Goal: Task Accomplishment & Management: Use online tool/utility

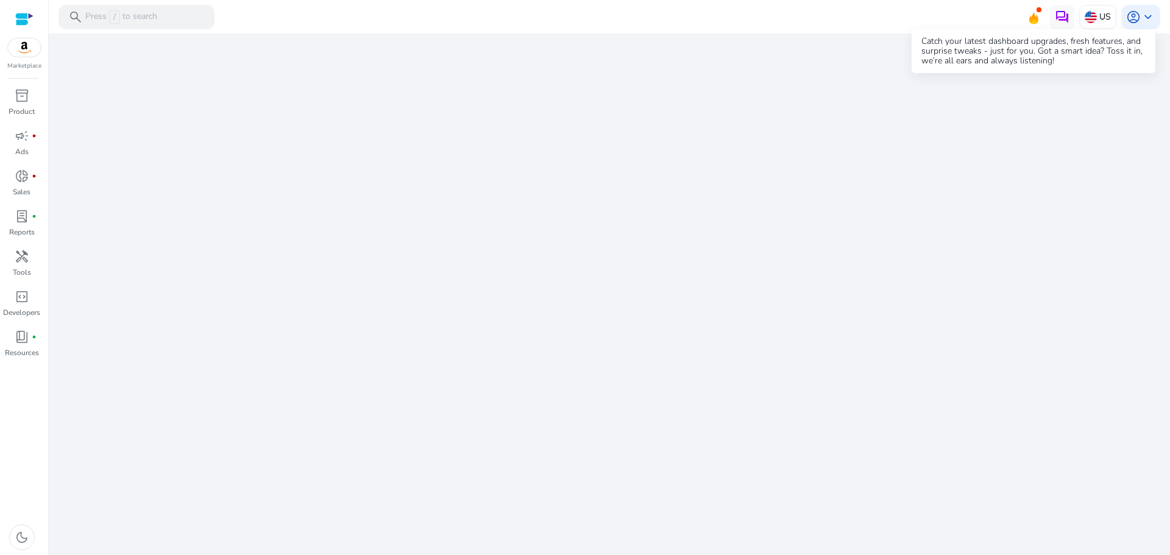
click at [1041, 18] on icon at bounding box center [1033, 15] width 18 height 17
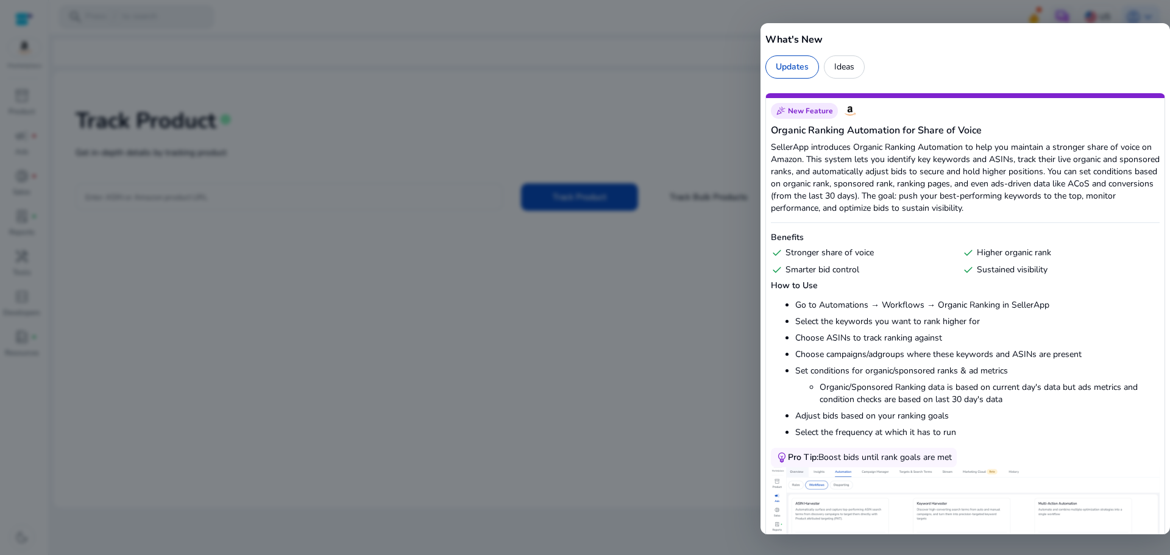
scroll to position [122, 0]
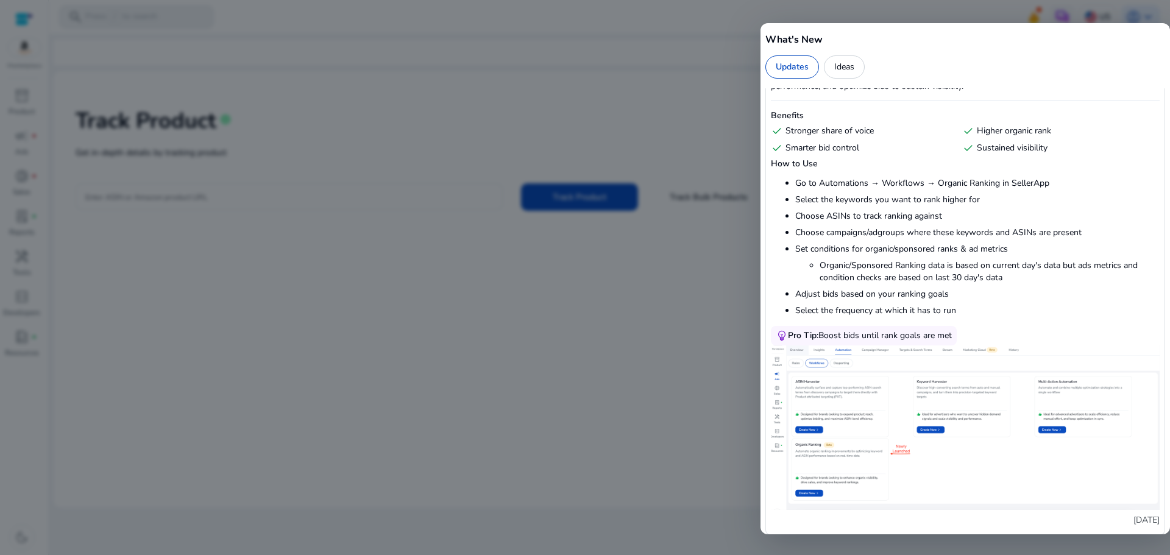
click at [571, 389] on div at bounding box center [585, 277] width 1170 height 555
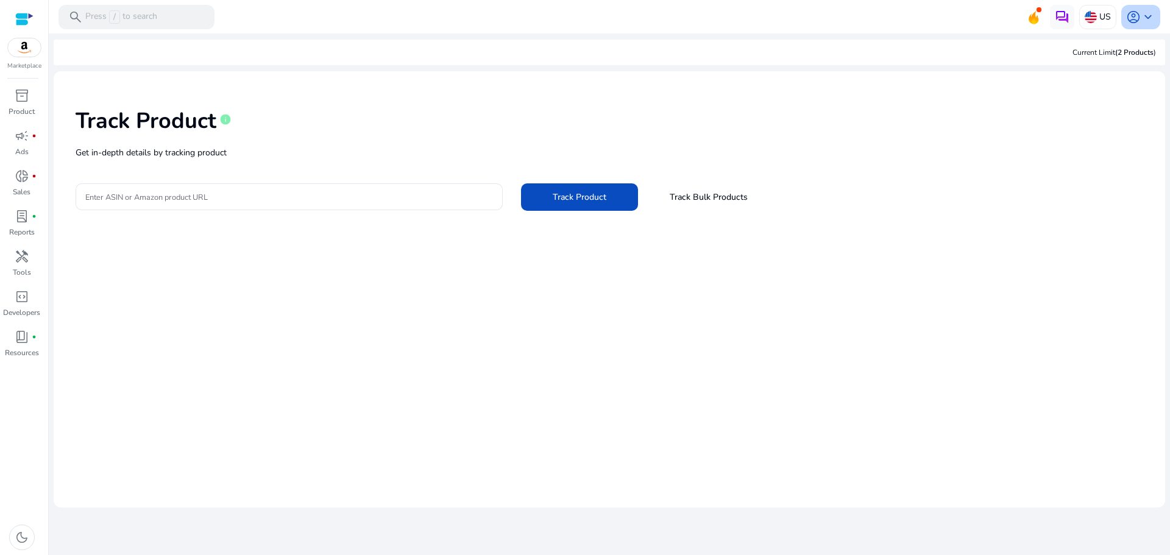
click at [1138, 19] on span "account_circle" at bounding box center [1133, 17] width 15 height 15
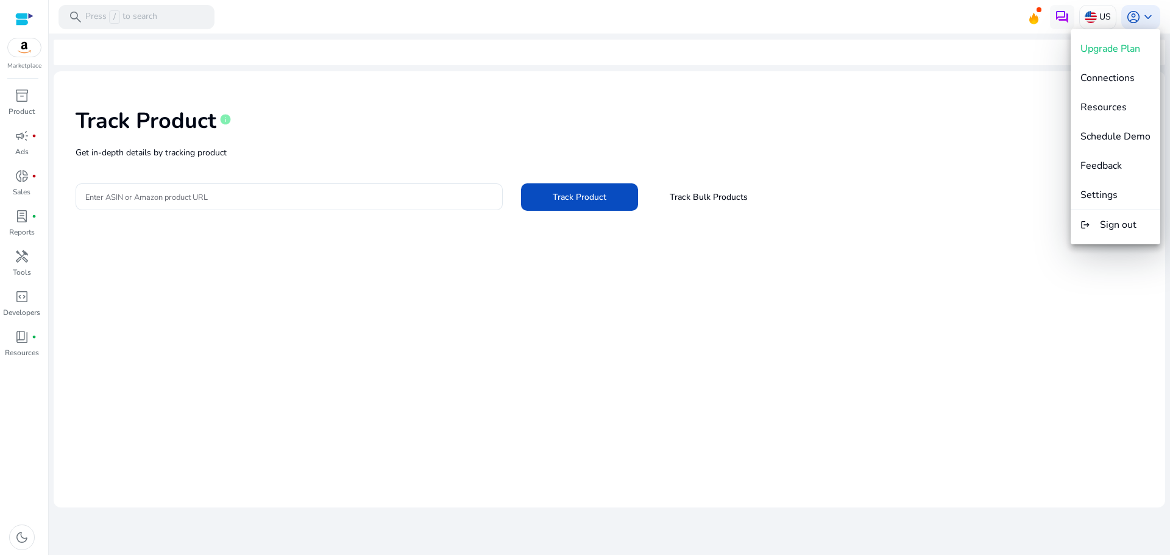
click at [1086, 15] on div at bounding box center [585, 277] width 1170 height 555
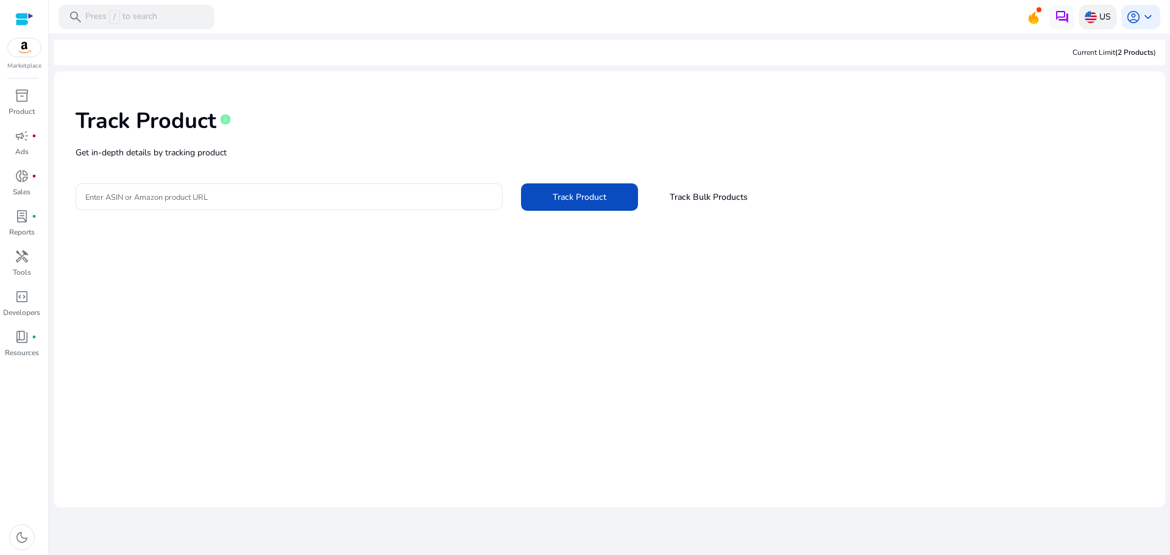
click at [1094, 20] on img at bounding box center [1091, 17] width 12 height 12
click at [1002, 66] on link "Manage Geos & Marketplaces" at bounding box center [980, 71] width 122 height 22
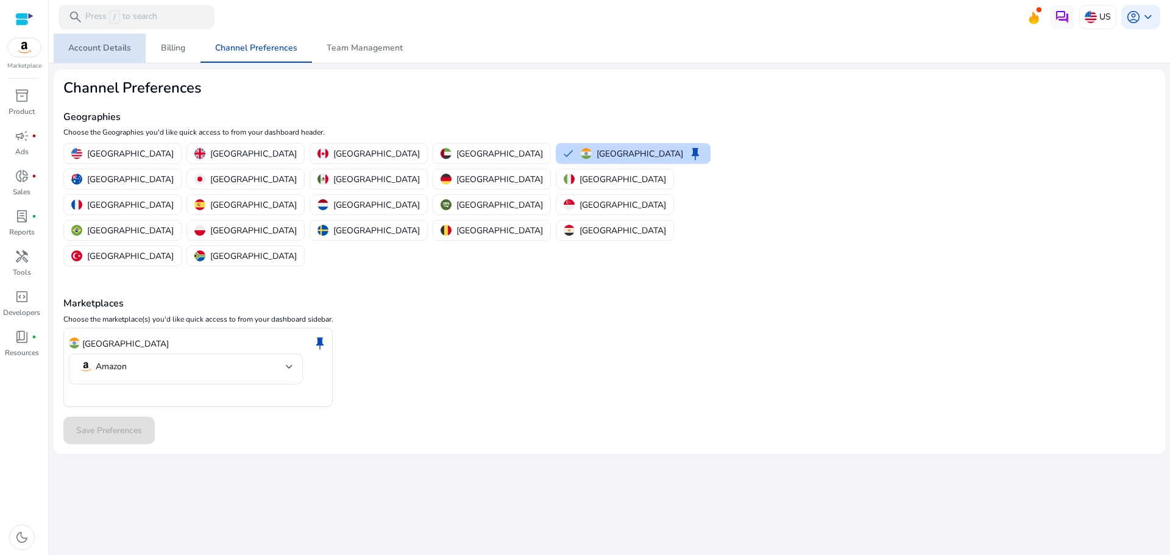
click at [113, 52] on span "Account Details" at bounding box center [99, 48] width 63 height 9
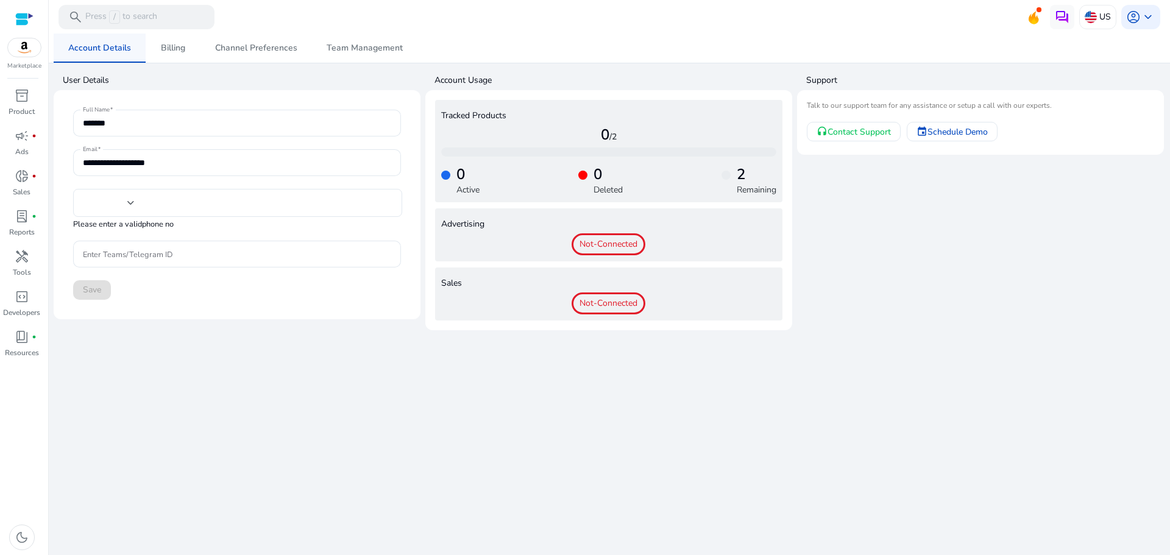
type input "***"
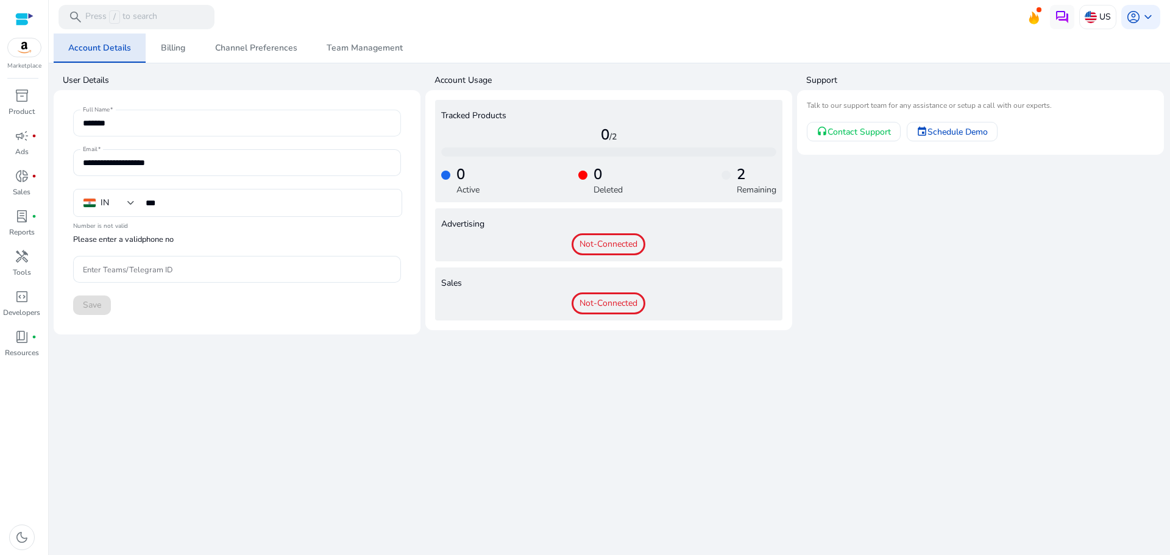
drag, startPoint x: 121, startPoint y: 54, endPoint x: 152, endPoint y: 135, distance: 86.4
drag, startPoint x: 152, startPoint y: 135, endPoint x: 219, endPoint y: 429, distance: 301.7
click at [219, 428] on div "**********" at bounding box center [609, 295] width 1111 height 522
drag, startPoint x: 331, startPoint y: 490, endPoint x: 344, endPoint y: 506, distance: 20.8
click at [355, 503] on div "**********" at bounding box center [609, 295] width 1111 height 522
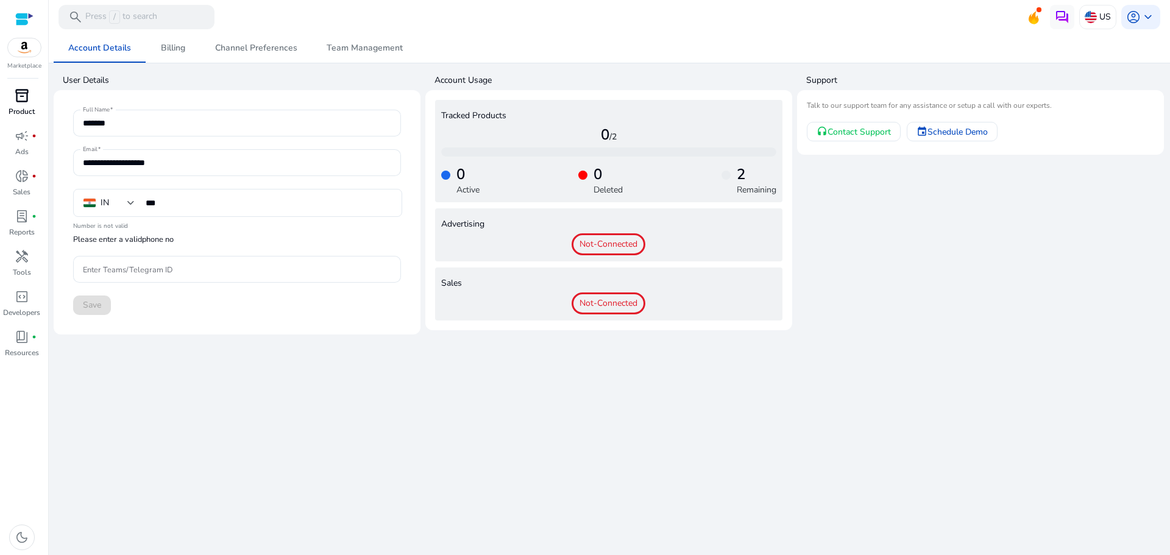
click at [19, 96] on span "inventory_2" at bounding box center [22, 95] width 15 height 15
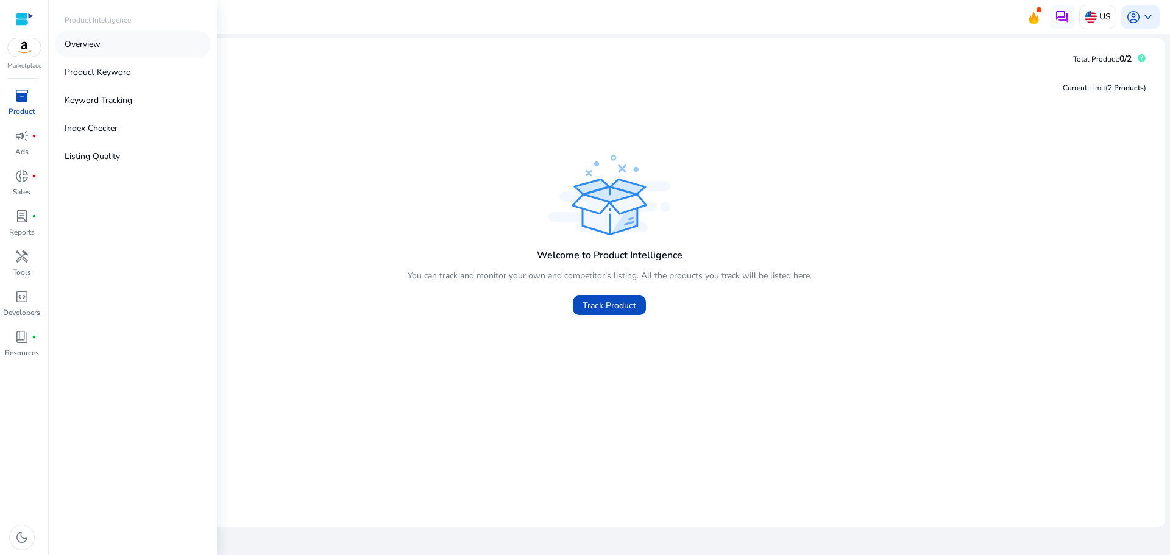
click at [73, 52] on link "Overview" at bounding box center [133, 43] width 156 height 27
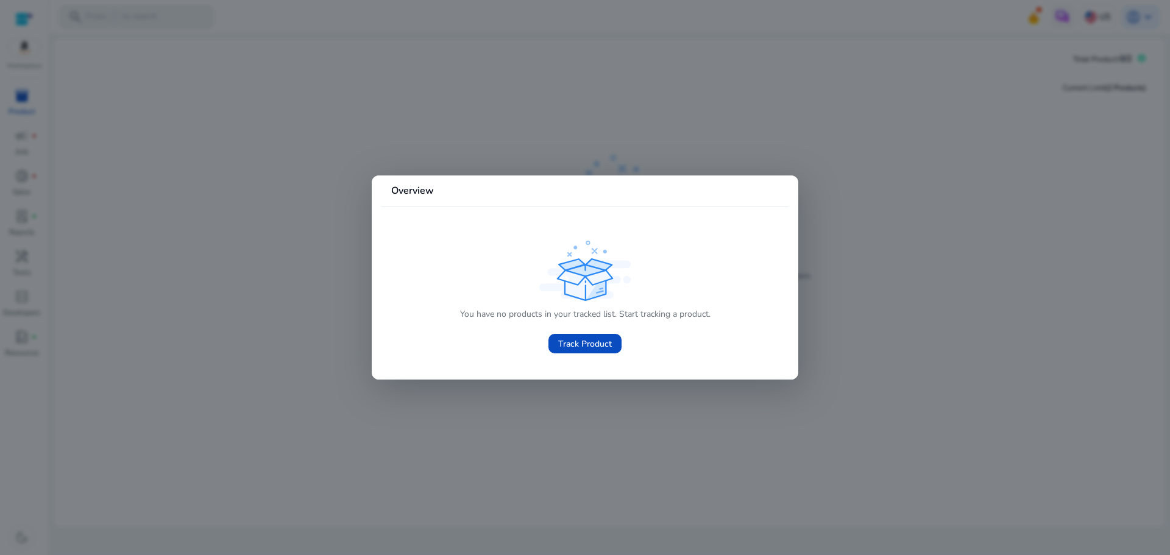
click at [505, 123] on div at bounding box center [585, 277] width 1170 height 555
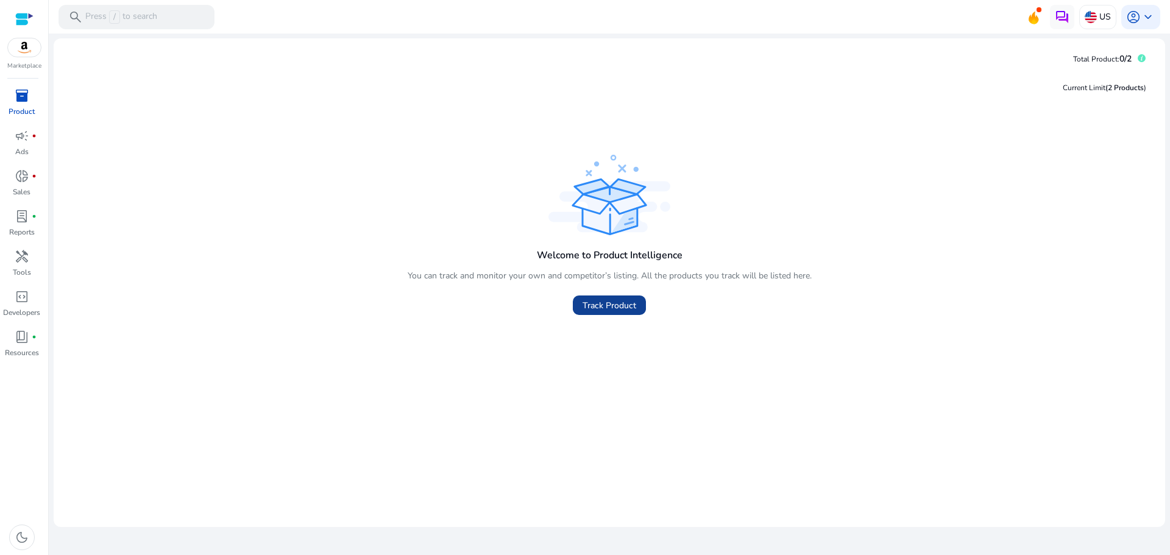
click at [617, 312] on span at bounding box center [609, 305] width 73 height 29
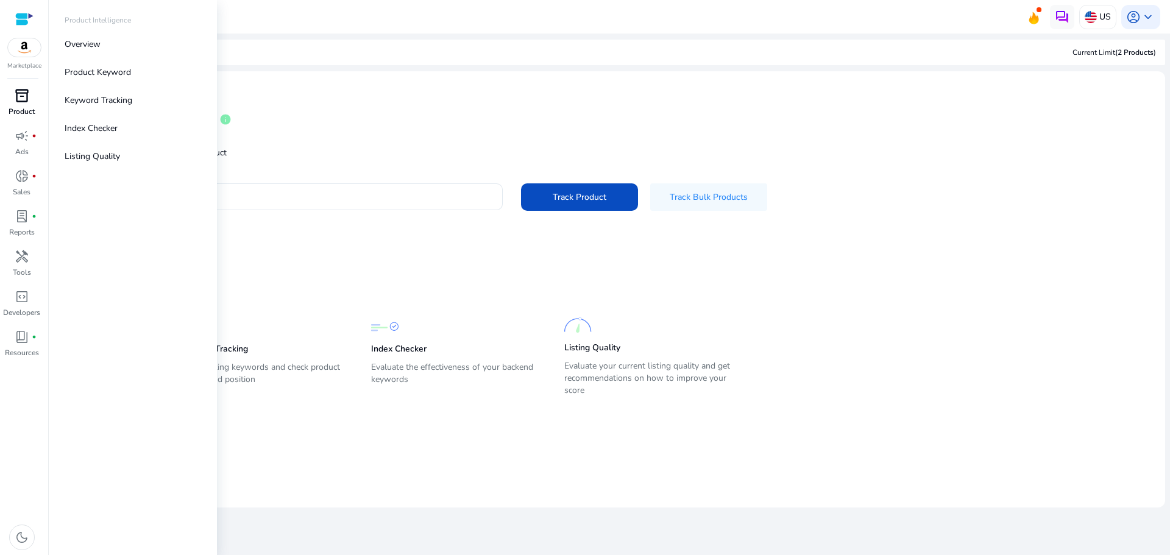
click at [27, 113] on p "Product" at bounding box center [22, 111] width 26 height 11
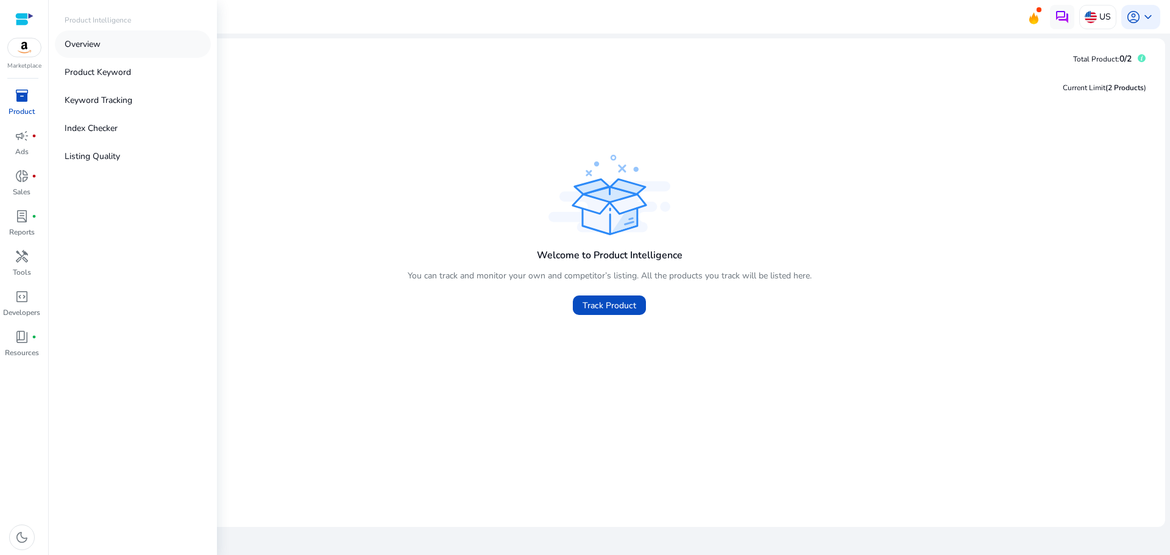
click at [83, 41] on p "Overview" at bounding box center [83, 44] width 36 height 13
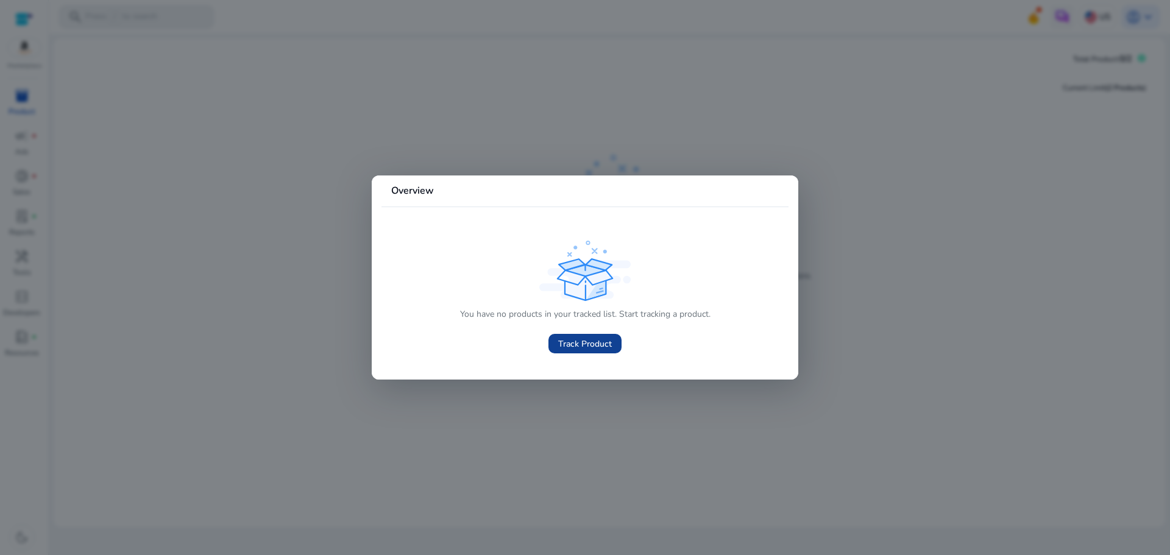
click at [583, 344] on span "Track Product" at bounding box center [585, 344] width 54 height 13
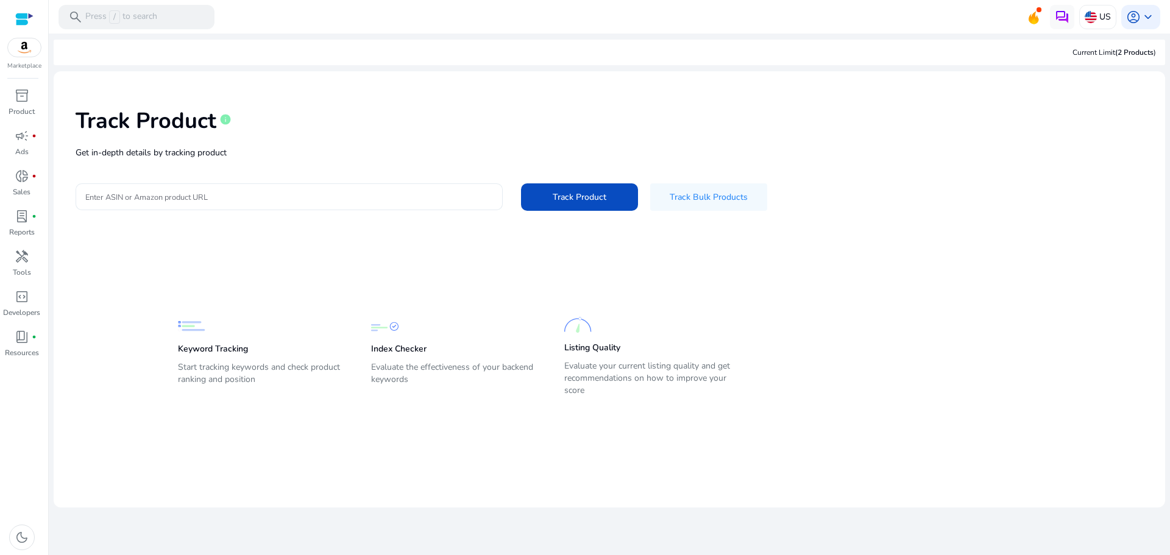
click at [344, 191] on input "Enter ASIN or Amazon product URL" at bounding box center [289, 196] width 408 height 13
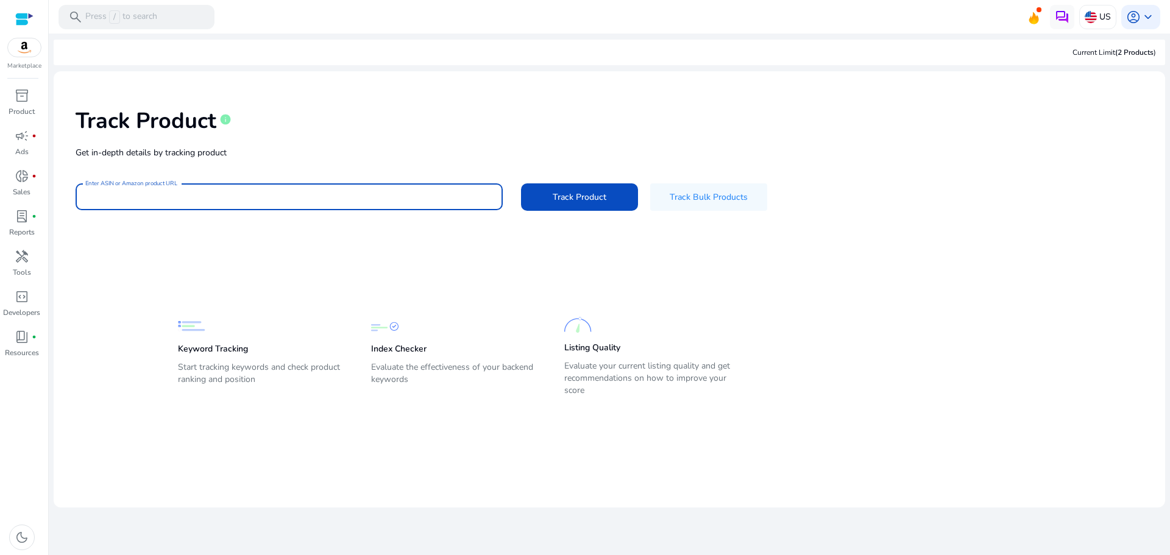
paste input "**********"
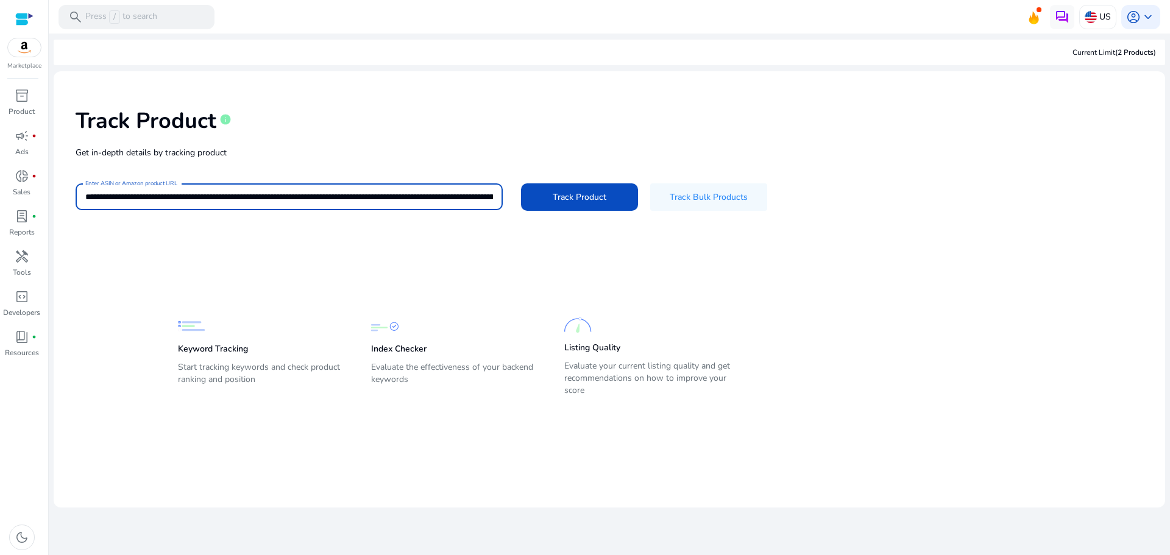
scroll to position [0, 2454]
type input "**********"
click at [559, 197] on span "Track Product" at bounding box center [580, 197] width 54 height 13
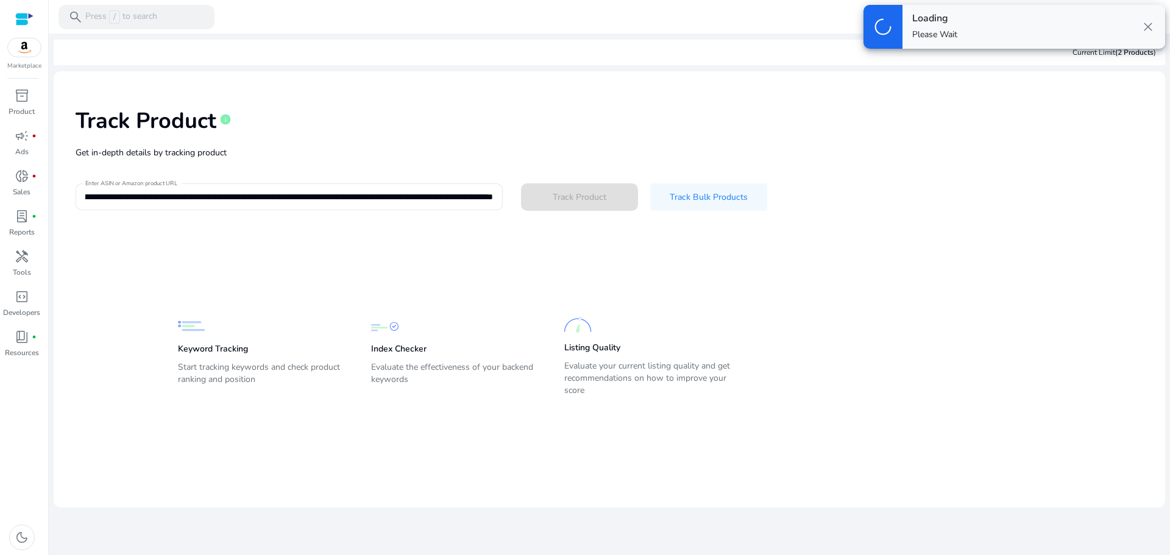
scroll to position [0, 0]
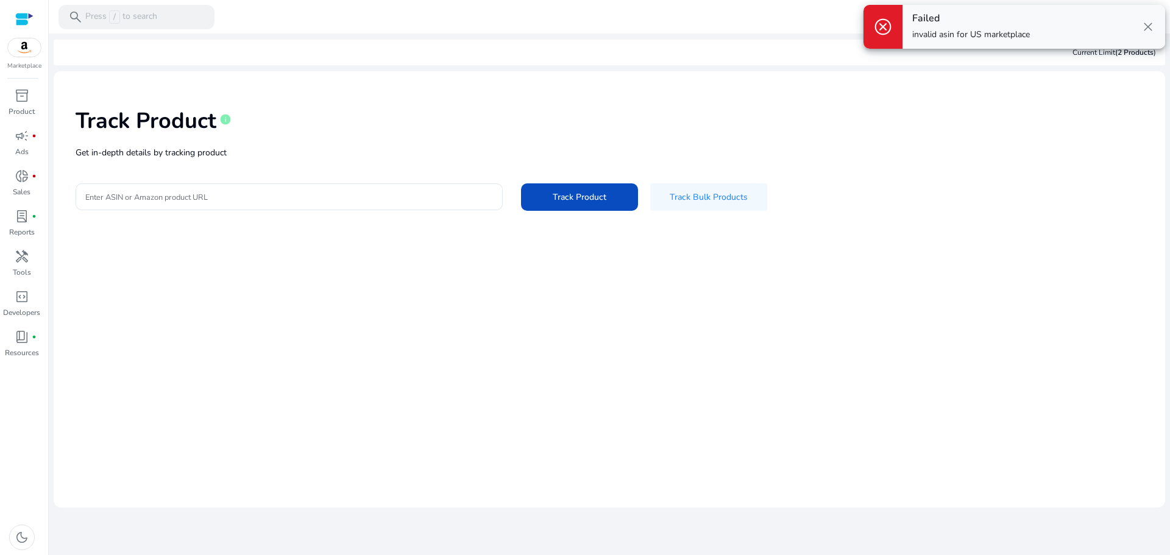
click at [1147, 24] on span "close" at bounding box center [1148, 26] width 15 height 15
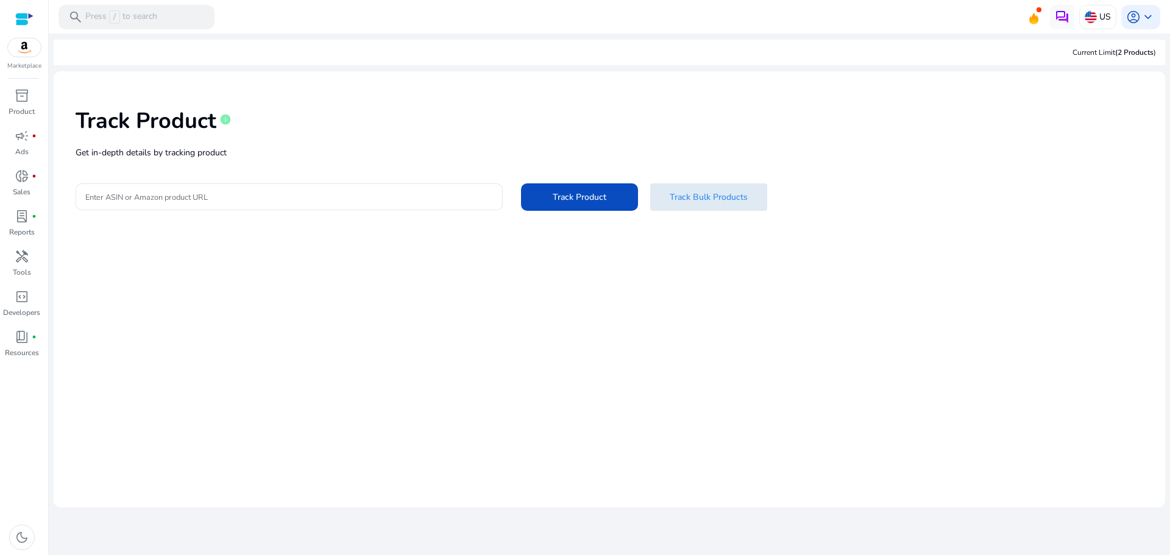
click at [679, 202] on span "Track Bulk Products" at bounding box center [709, 197] width 78 height 13
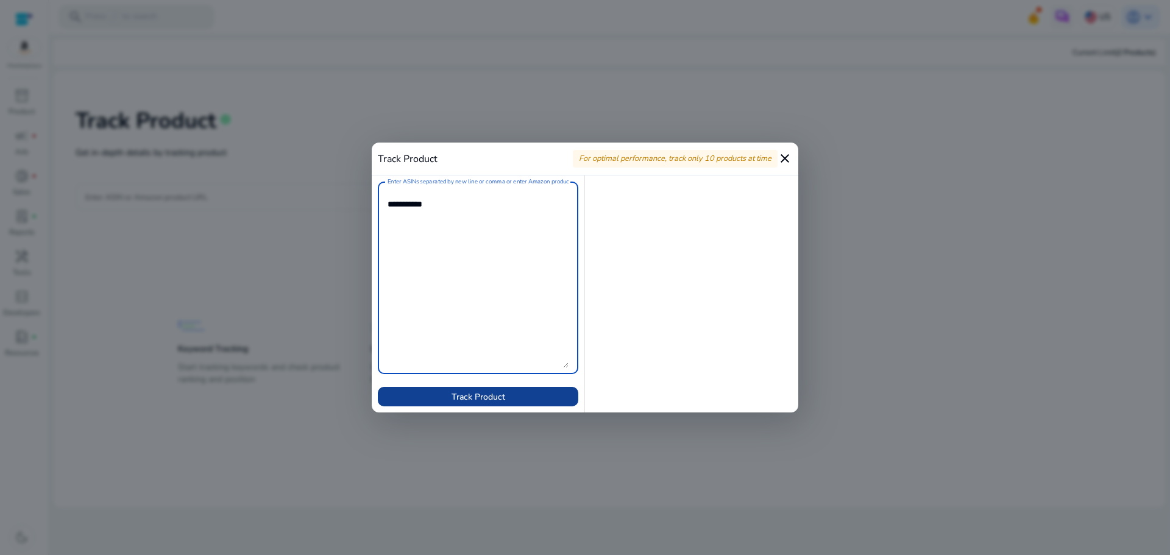
type textarea "**********"
click at [488, 393] on span "Track Product" at bounding box center [479, 397] width 54 height 13
click at [458, 401] on span "Track Product" at bounding box center [479, 397] width 54 height 13
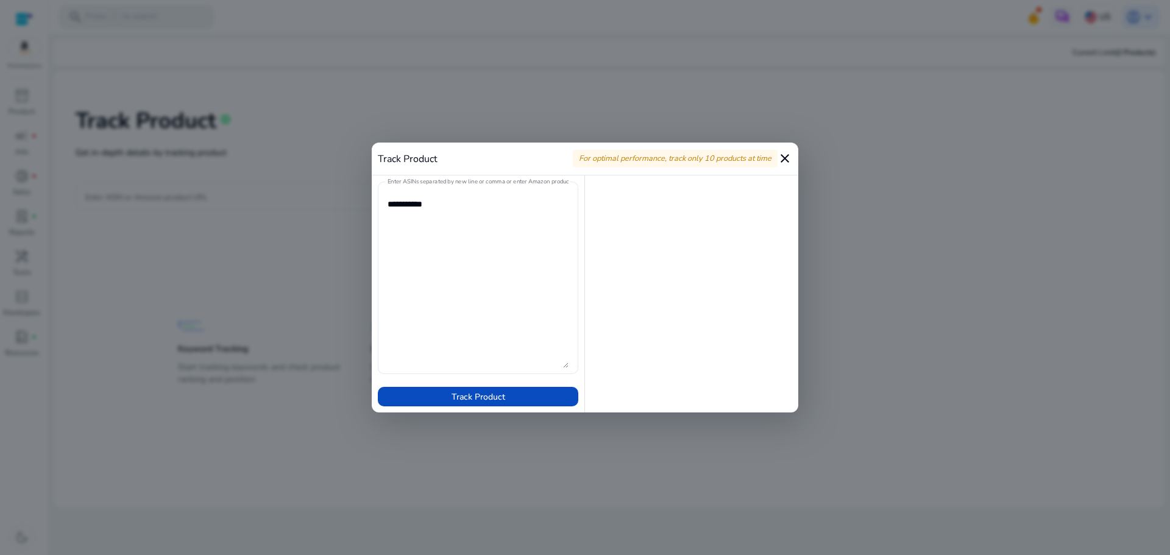
click at [567, 367] on textarea "Enter ASINs separated by new line or comma or enter Amazon product page URL" at bounding box center [478, 278] width 181 height 180
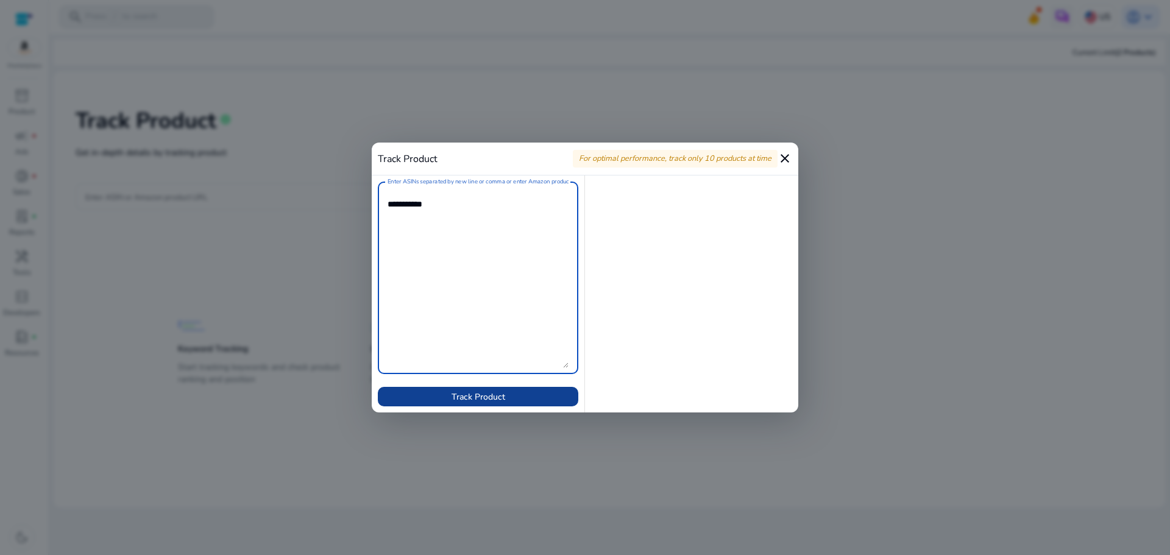
drag, startPoint x: 570, startPoint y: 376, endPoint x: 573, endPoint y: 386, distance: 11.0
click at [573, 386] on form "Enter ASINs separated by new line or comma or enter Amazon product page URL Tra…" at bounding box center [478, 294] width 200 height 225
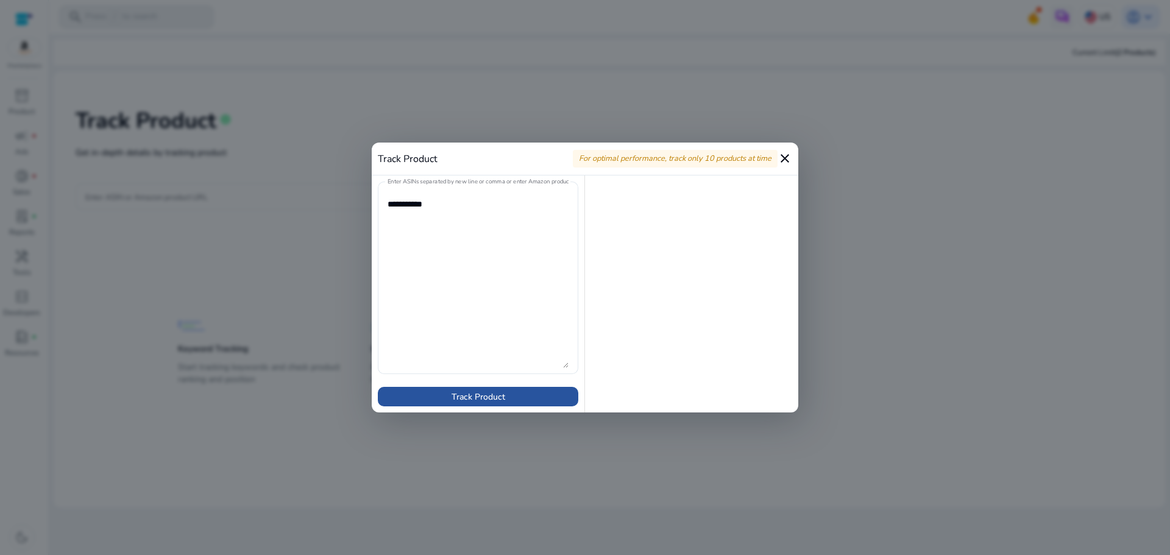
click at [512, 390] on span at bounding box center [478, 396] width 200 height 29
click at [494, 217] on textarea "Enter ASINs separated by new line or comma or enter Amazon product page URL" at bounding box center [478, 278] width 181 height 180
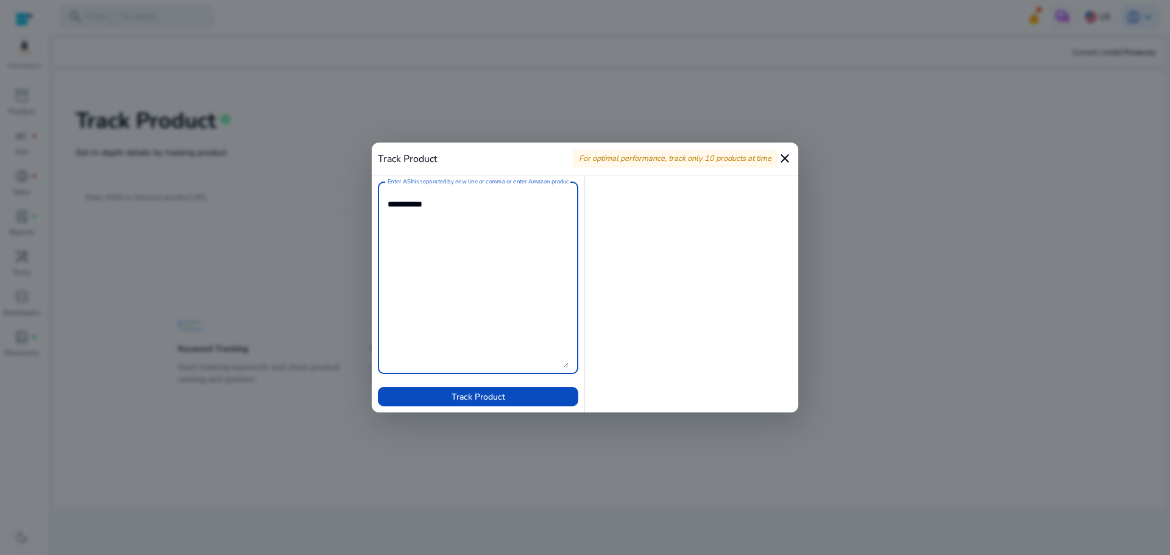
click at [784, 161] on mat-icon "close" at bounding box center [784, 158] width 15 height 15
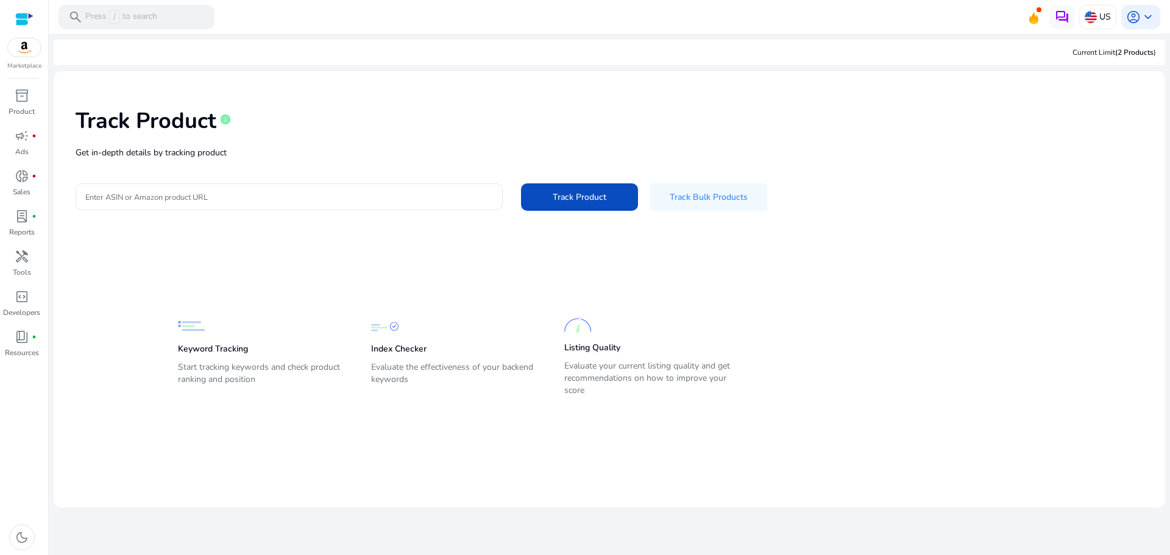
click at [28, 51] on img at bounding box center [24, 47] width 33 height 18
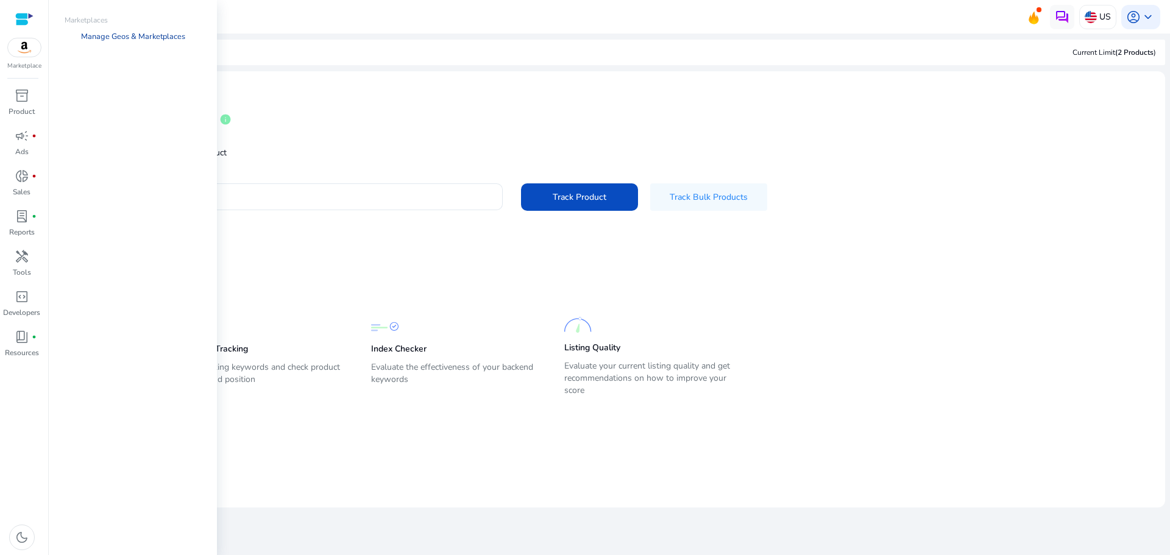
click at [105, 36] on link "Manage Geos & Marketplaces" at bounding box center [133, 37] width 124 height 22
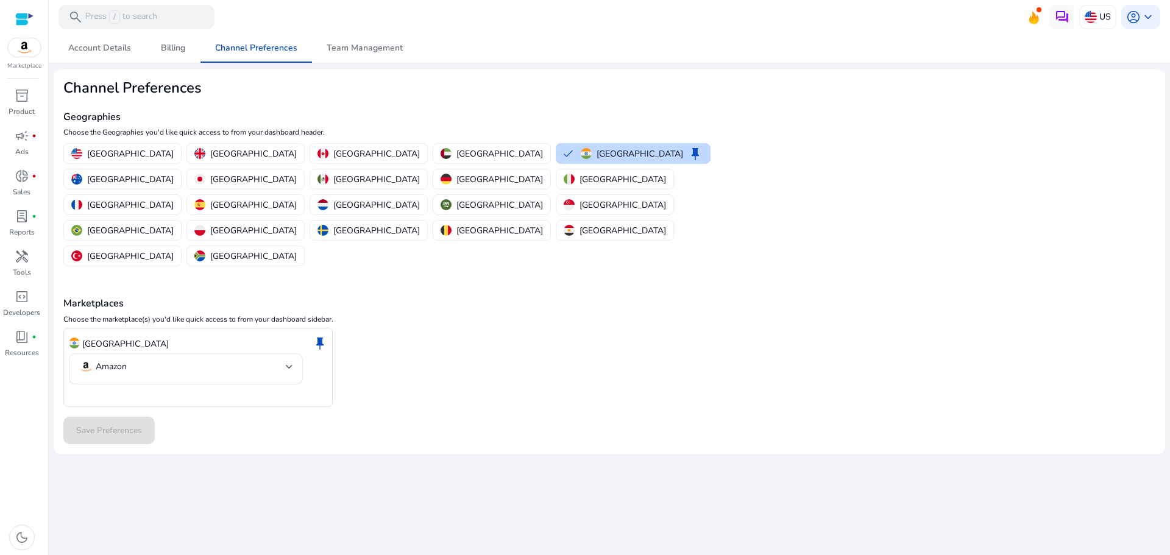
click at [592, 340] on div "India keep Amazon" at bounding box center [609, 368] width 1092 height 80
click at [327, 56] on span "Team Management" at bounding box center [365, 48] width 76 height 29
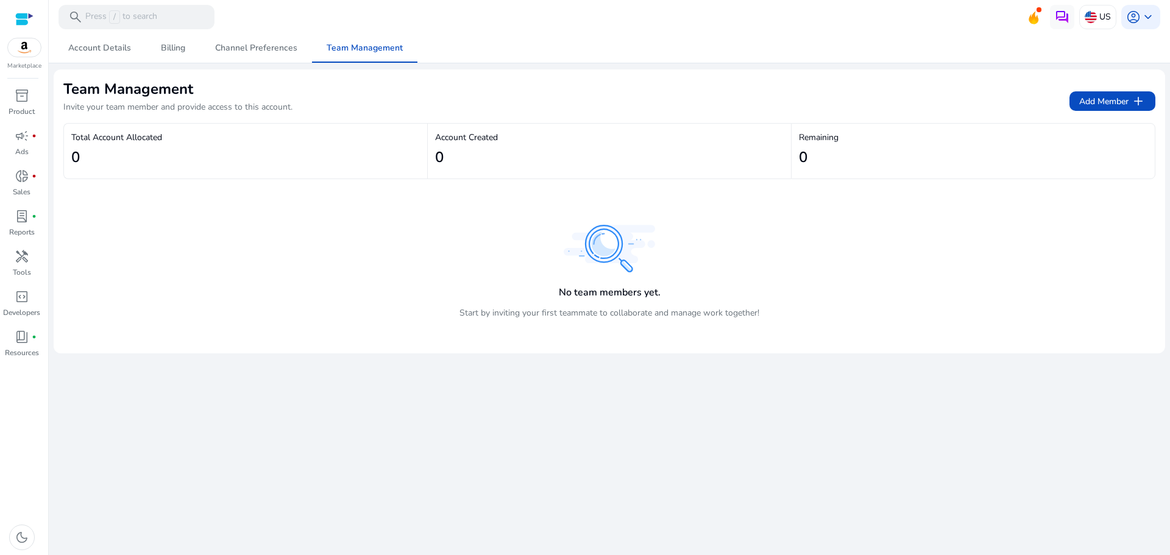
click at [27, 15] on div at bounding box center [24, 19] width 18 height 14
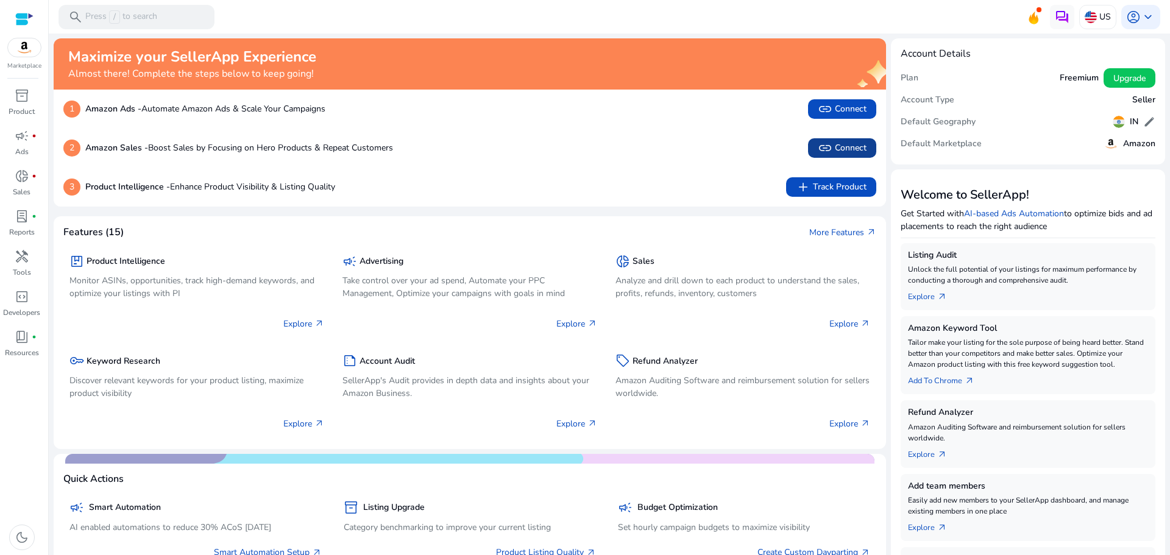
click at [829, 144] on app-icon "link" at bounding box center [826, 148] width 17 height 15
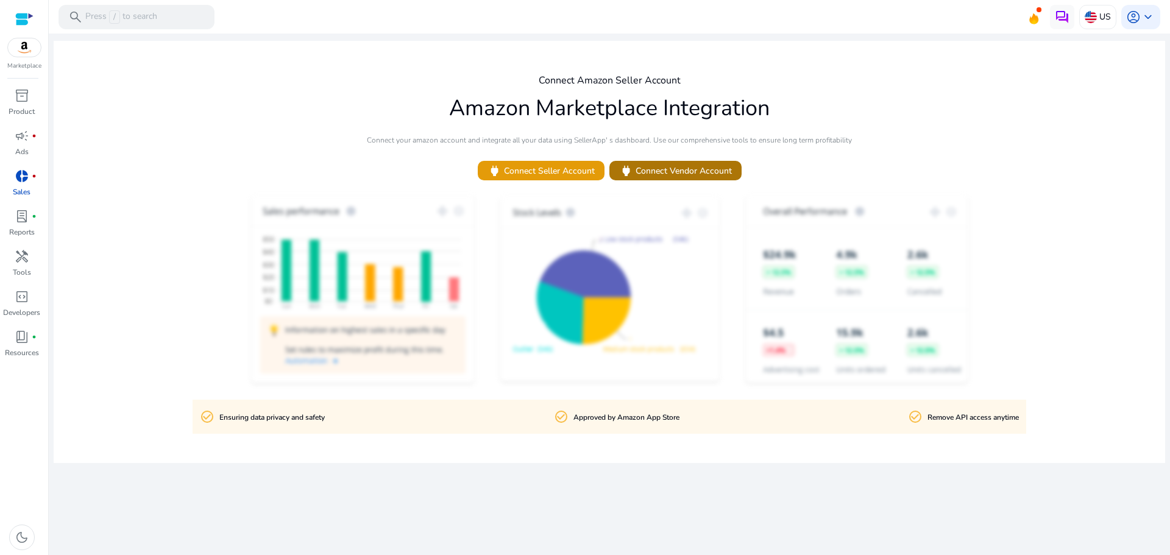
click at [685, 165] on button "power Connect Vendor Account" at bounding box center [675, 170] width 132 height 19
click at [537, 166] on span "power Connect Seller Account" at bounding box center [540, 171] width 107 height 14
click at [684, 161] on span at bounding box center [675, 170] width 132 height 29
